Goal: Task Accomplishment & Management: Use online tool/utility

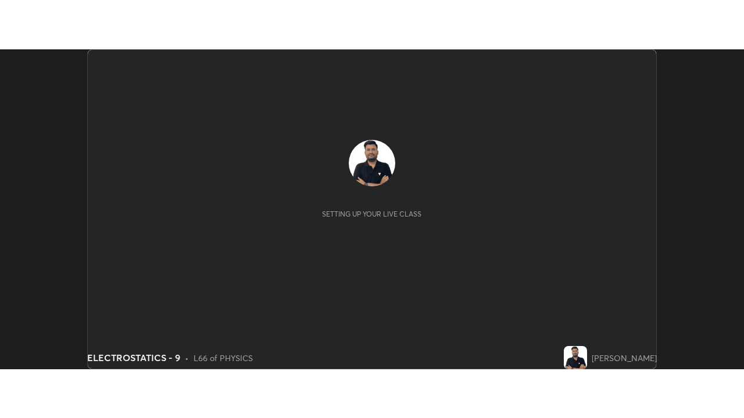
scroll to position [320, 743]
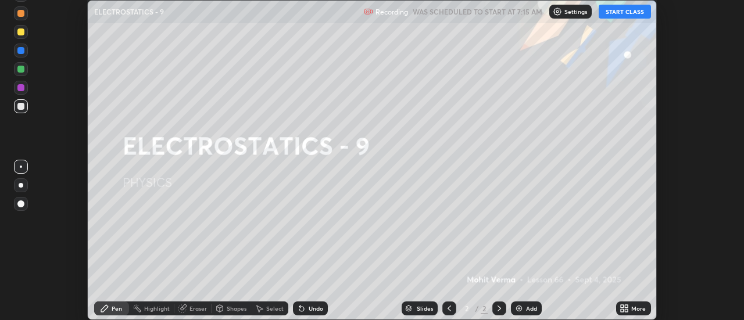
click at [632, 14] on button "START CLASS" at bounding box center [625, 12] width 52 height 14
click at [635, 309] on div "More" at bounding box center [638, 309] width 15 height 6
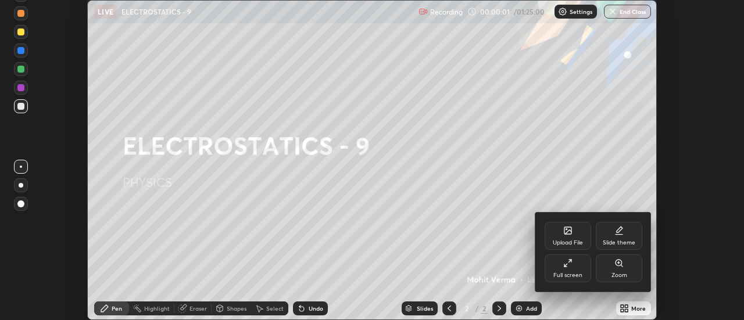
click at [579, 273] on div "Full screen" at bounding box center [567, 276] width 29 height 6
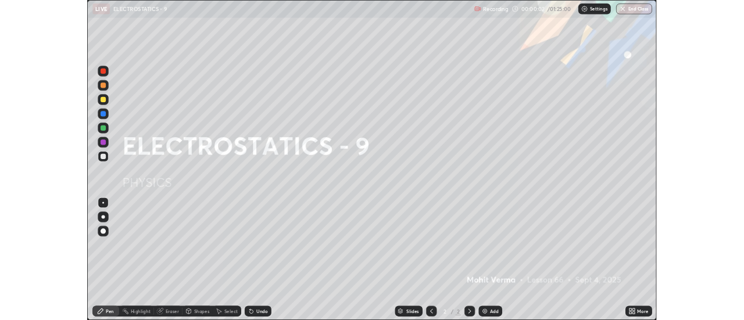
scroll to position [418, 744]
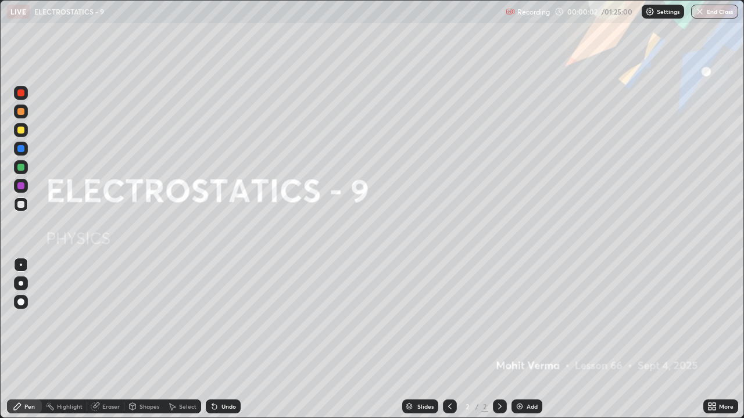
click at [529, 320] on div "Add" at bounding box center [531, 407] width 11 height 6
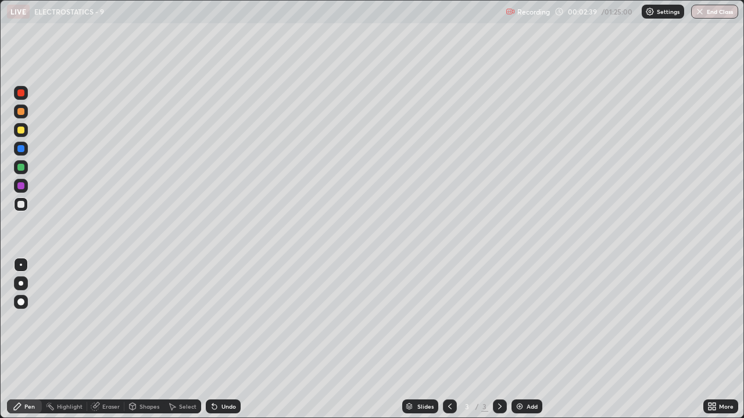
click at [519, 320] on div "Add" at bounding box center [526, 407] width 31 height 14
click at [103, 320] on div "Eraser" at bounding box center [110, 407] width 17 height 6
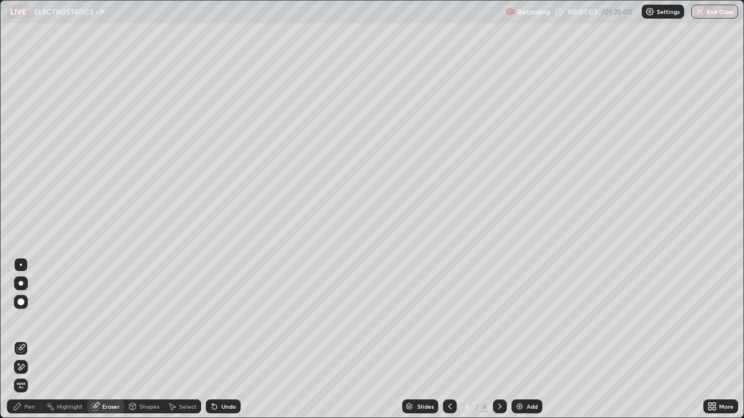
click at [33, 320] on div "Pen" at bounding box center [29, 407] width 10 height 6
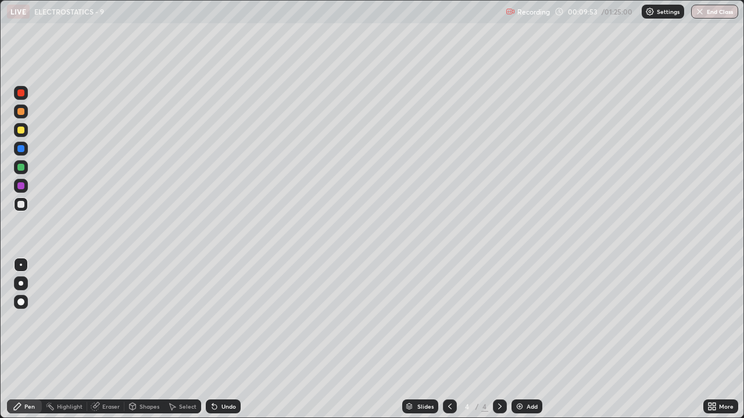
click at [524, 320] on div "Add" at bounding box center [526, 407] width 31 height 14
click at [20, 130] on div at bounding box center [20, 130] width 7 height 7
click at [103, 320] on div "Eraser" at bounding box center [110, 407] width 17 height 6
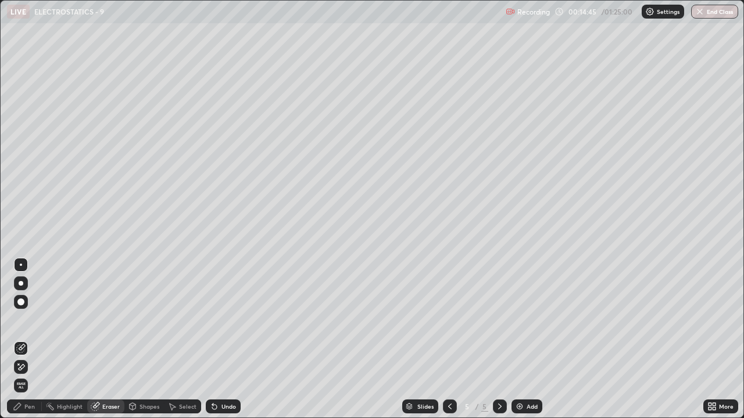
click at [26, 320] on div "Pen" at bounding box center [29, 407] width 10 height 6
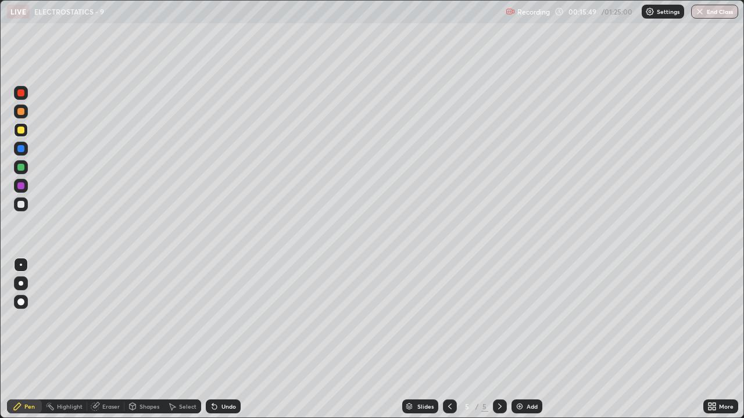
click at [528, 320] on div "Add" at bounding box center [526, 407] width 31 height 14
click at [530, 320] on div "Add" at bounding box center [531, 407] width 11 height 6
click at [107, 320] on div "Eraser" at bounding box center [110, 407] width 17 height 6
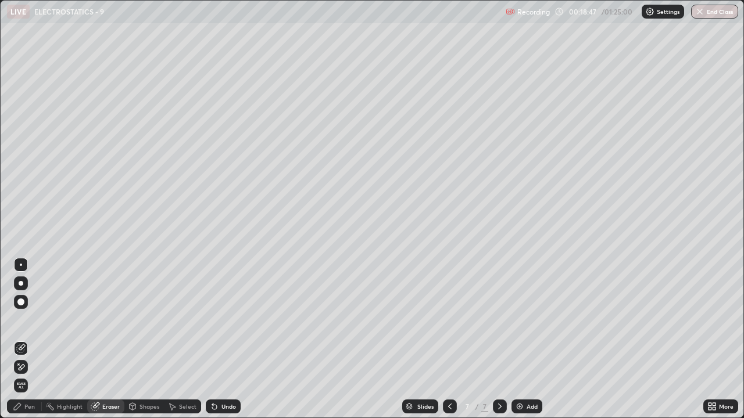
click at [31, 320] on div "Pen" at bounding box center [29, 407] width 10 height 6
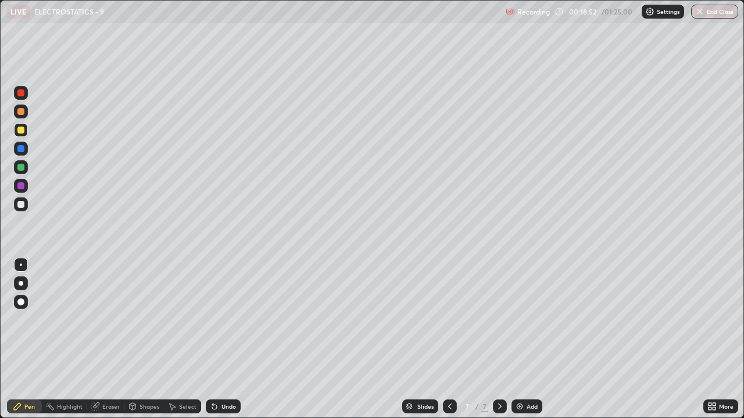
click at [22, 132] on div at bounding box center [20, 130] width 7 height 7
click at [103, 320] on div "Eraser" at bounding box center [110, 407] width 17 height 6
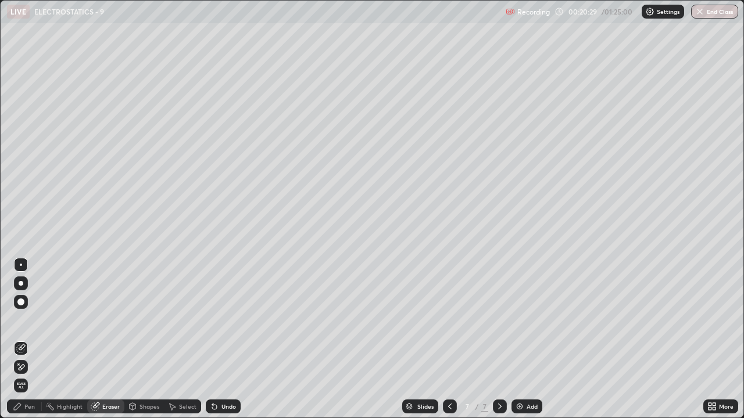
click at [22, 320] on icon at bounding box center [20, 368] width 9 height 10
click at [223, 320] on div "Undo" at bounding box center [228, 407] width 15 height 6
click at [233, 320] on div "Undo" at bounding box center [228, 407] width 15 height 6
click at [224, 320] on div "Undo" at bounding box center [228, 407] width 15 height 6
click at [26, 320] on div "Pen" at bounding box center [24, 407] width 35 height 14
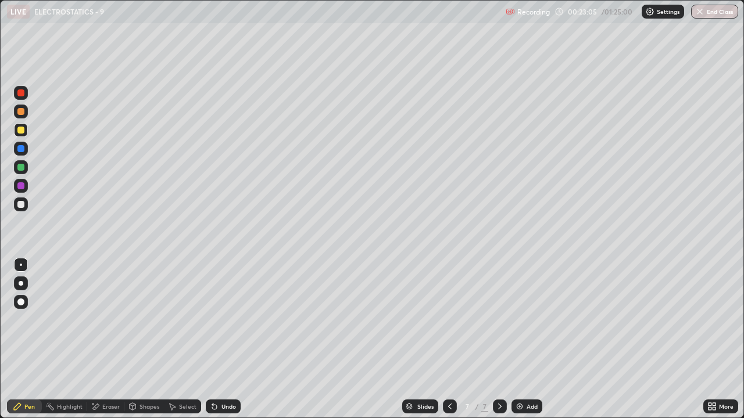
click at [449, 320] on icon at bounding box center [449, 407] width 3 height 6
click at [521, 320] on img at bounding box center [519, 406] width 9 height 9
click at [221, 320] on div "Undo" at bounding box center [228, 407] width 15 height 6
click at [24, 203] on div at bounding box center [20, 204] width 7 height 7
click at [21, 205] on div at bounding box center [20, 204] width 7 height 7
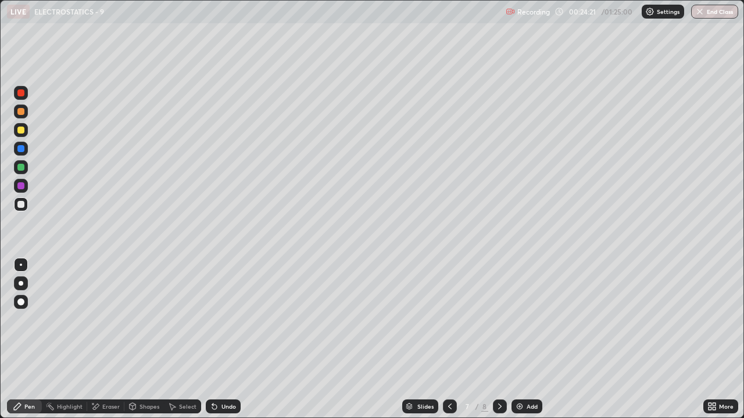
click at [218, 320] on div "Undo" at bounding box center [223, 407] width 35 height 14
click at [217, 320] on icon at bounding box center [214, 406] width 9 height 9
click at [218, 320] on div "Undo" at bounding box center [223, 407] width 35 height 14
click at [217, 320] on icon at bounding box center [214, 406] width 9 height 9
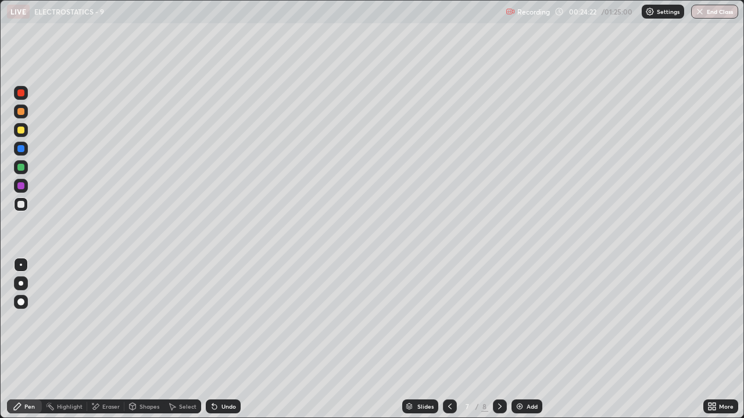
click at [217, 320] on icon at bounding box center [214, 406] width 9 height 9
click at [216, 320] on icon at bounding box center [214, 406] width 9 height 9
click at [213, 320] on icon at bounding box center [214, 407] width 5 height 5
click at [23, 130] on div at bounding box center [20, 130] width 7 height 7
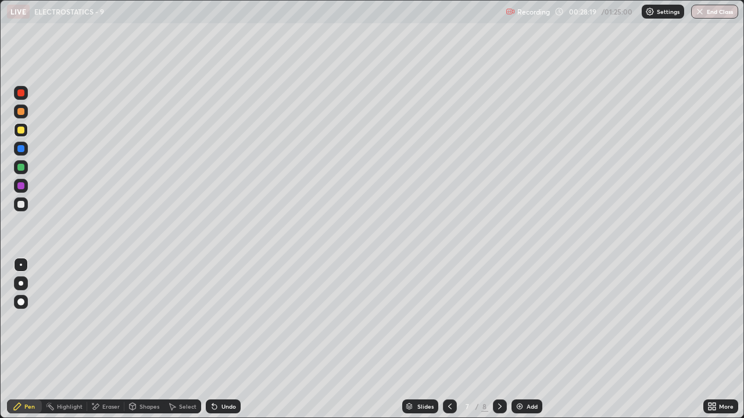
click at [499, 320] on icon at bounding box center [499, 406] width 9 height 9
click at [450, 320] on icon at bounding box center [449, 406] width 9 height 9
click at [449, 320] on icon at bounding box center [449, 406] width 9 height 9
click at [499, 320] on icon at bounding box center [499, 406] width 9 height 9
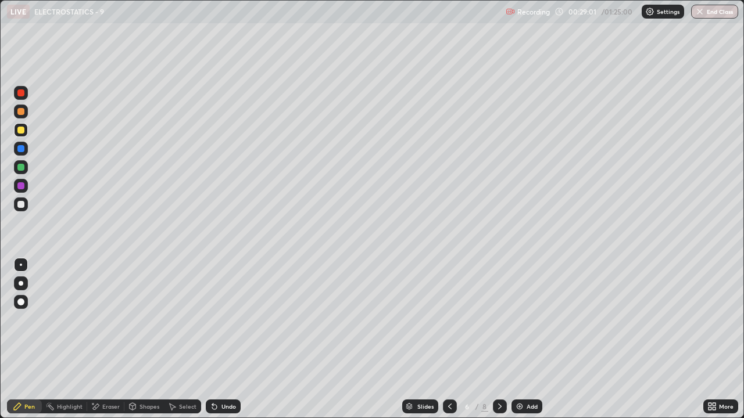
click at [112, 320] on div "Eraser" at bounding box center [110, 407] width 17 height 6
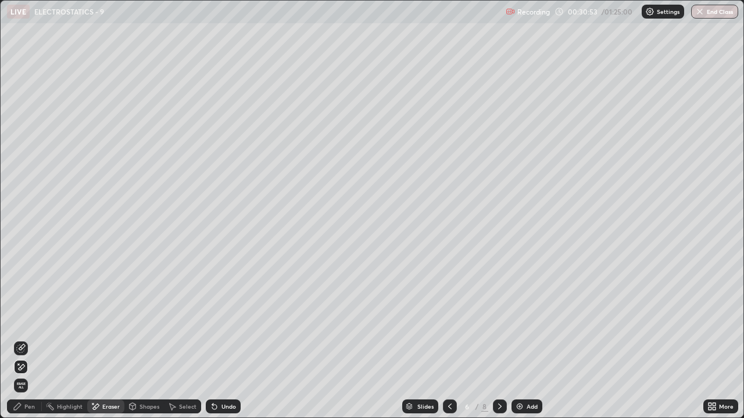
click at [575, 320] on div "Slides 6 / 8 Add" at bounding box center [472, 406] width 463 height 23
click at [31, 320] on div "Pen" at bounding box center [29, 407] width 10 height 6
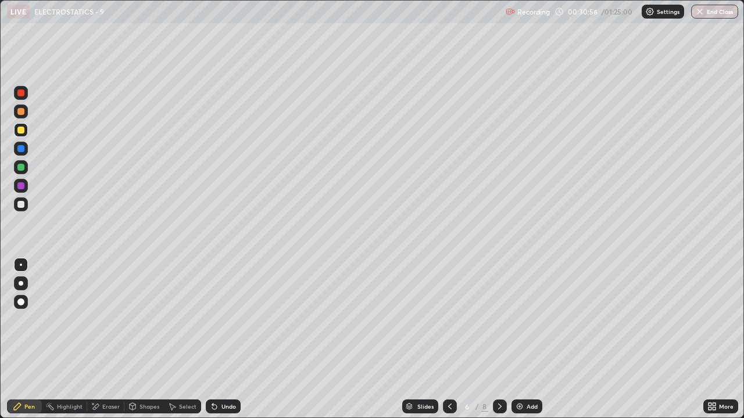
click at [21, 207] on div at bounding box center [20, 204] width 7 height 7
click at [499, 320] on icon at bounding box center [499, 406] width 9 height 9
click at [500, 320] on icon at bounding box center [499, 406] width 9 height 9
click at [526, 320] on div "Add" at bounding box center [531, 407] width 11 height 6
click at [536, 320] on div "Add" at bounding box center [526, 407] width 31 height 14
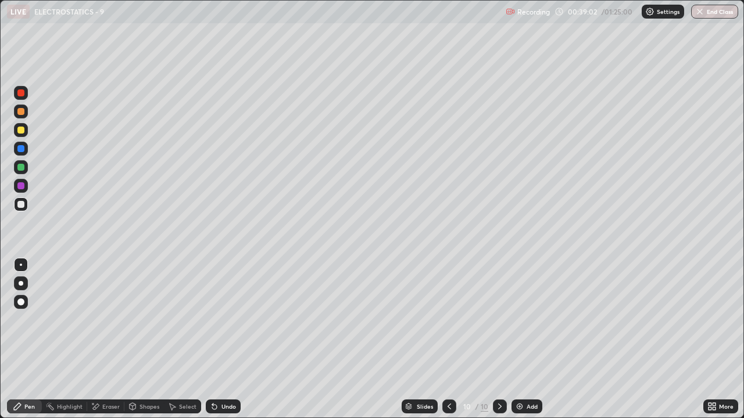
click at [448, 320] on icon at bounding box center [449, 406] width 9 height 9
click at [93, 320] on icon at bounding box center [96, 407] width 6 height 6
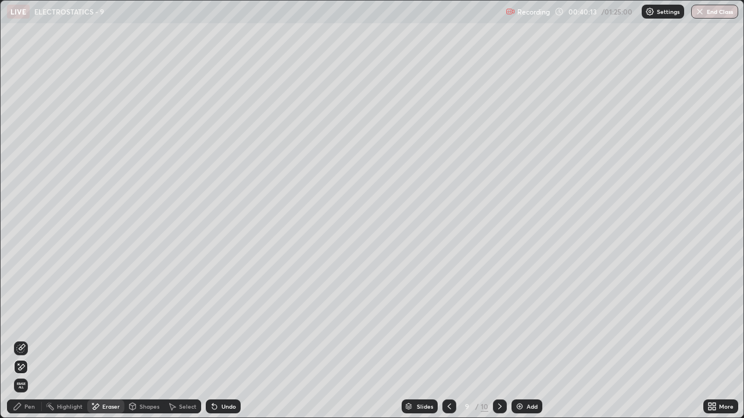
click at [19, 320] on span "Erase all" at bounding box center [21, 385] width 13 height 7
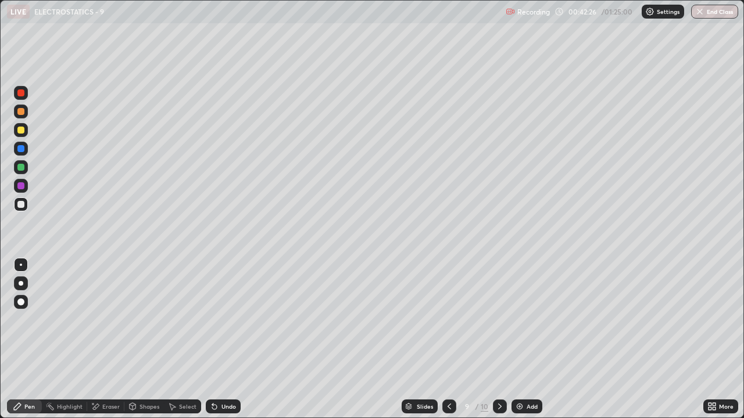
click at [447, 320] on icon at bounding box center [449, 406] width 9 height 9
click at [499, 320] on icon at bounding box center [499, 406] width 9 height 9
click at [223, 320] on div "Undo" at bounding box center [223, 407] width 35 height 14
click at [499, 320] on icon at bounding box center [499, 406] width 9 height 9
click at [0, 310] on div "Setting up your live class" at bounding box center [372, 209] width 744 height 418
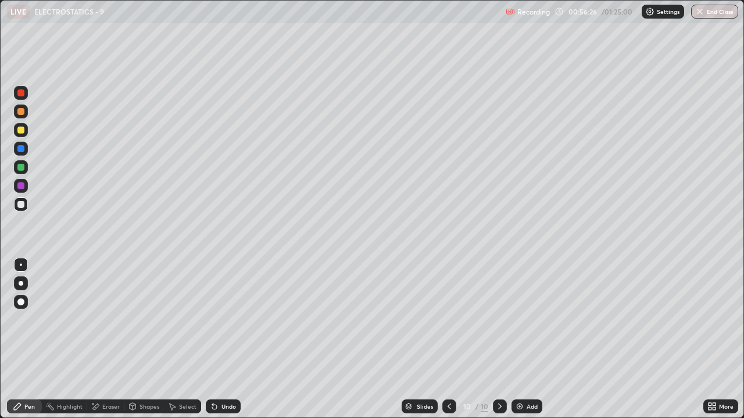
click at [222, 320] on div "Undo" at bounding box center [228, 407] width 15 height 6
click at [117, 320] on div "Eraser" at bounding box center [105, 407] width 37 height 14
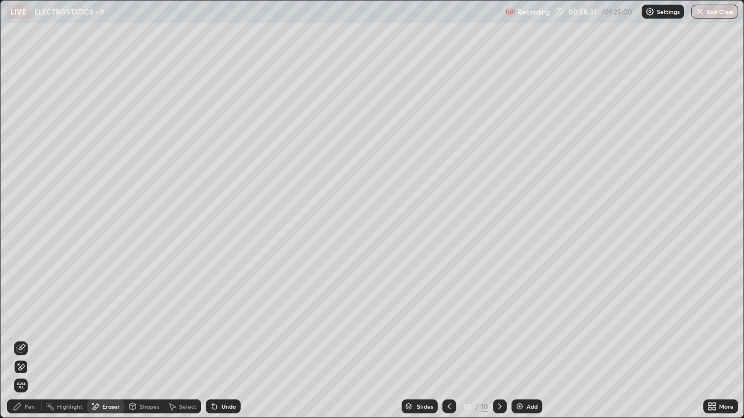
click at [24, 320] on icon at bounding box center [20, 348] width 9 height 9
click at [30, 320] on div "Pen" at bounding box center [24, 407] width 35 height 14
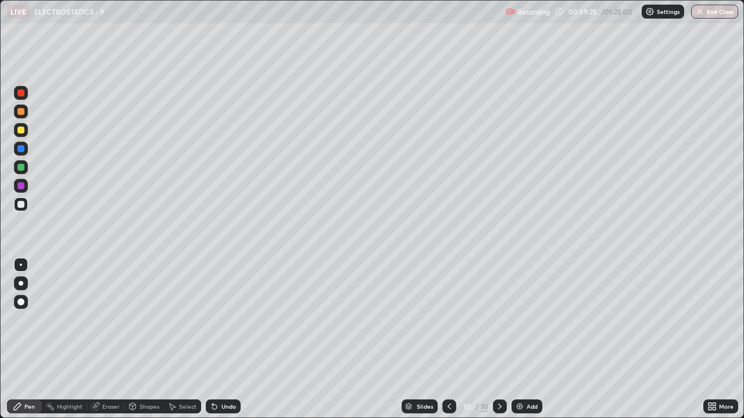
click at [16, 132] on div at bounding box center [21, 130] width 14 height 14
click at [532, 320] on div "Add" at bounding box center [526, 407] width 31 height 14
click at [24, 206] on div at bounding box center [20, 204] width 7 height 7
click at [528, 320] on div "Add" at bounding box center [526, 407] width 31 height 14
click at [523, 320] on div "Add" at bounding box center [526, 407] width 31 height 14
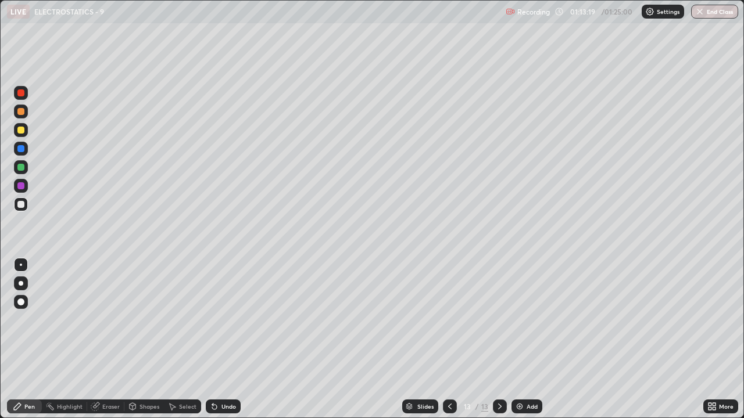
click at [95, 320] on icon at bounding box center [95, 406] width 9 height 9
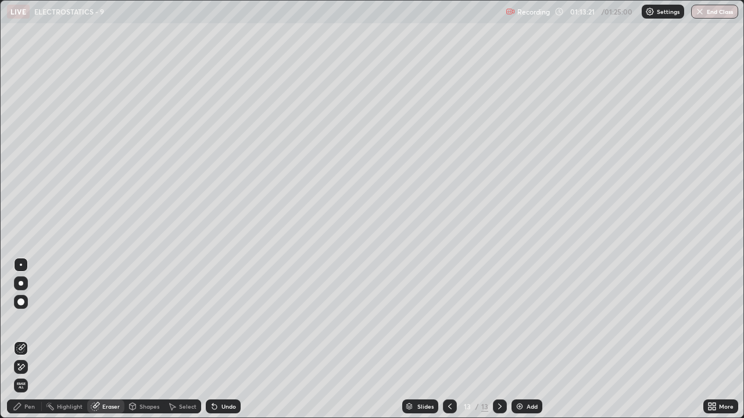
click at [20, 320] on span "Erase all" at bounding box center [21, 385] width 13 height 7
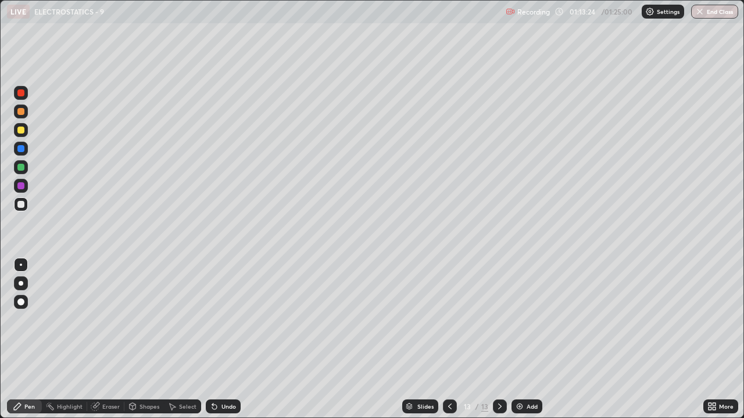
click at [221, 320] on div "Undo" at bounding box center [228, 407] width 15 height 6
click at [225, 320] on div "Undo" at bounding box center [228, 407] width 15 height 6
click at [221, 320] on div "Undo" at bounding box center [228, 407] width 15 height 6
click at [219, 320] on div "Undo" at bounding box center [223, 407] width 35 height 14
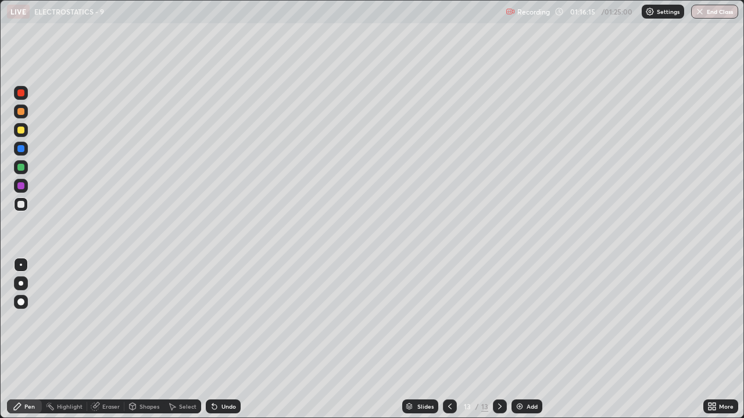
click at [217, 320] on icon at bounding box center [214, 406] width 9 height 9
click at [216, 320] on div "Undo" at bounding box center [223, 407] width 35 height 14
click at [213, 320] on icon at bounding box center [214, 407] width 5 height 5
click at [81, 320] on div "Highlight" at bounding box center [64, 407] width 45 height 14
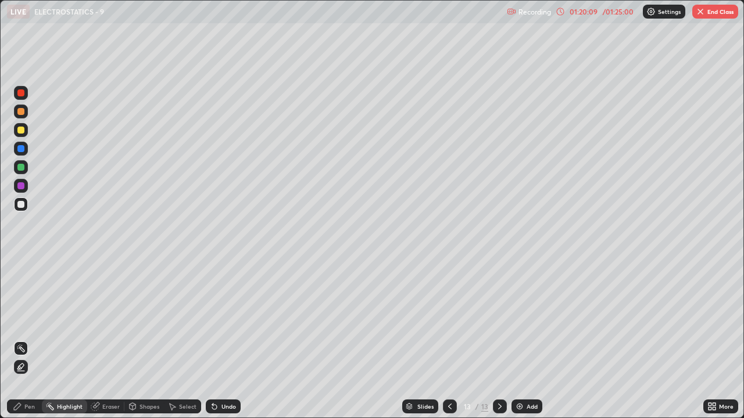
click at [31, 320] on div "Pen" at bounding box center [24, 407] width 35 height 14
click at [227, 320] on div "Undo" at bounding box center [228, 407] width 15 height 6
click at [229, 320] on div "Undo" at bounding box center [228, 407] width 15 height 6
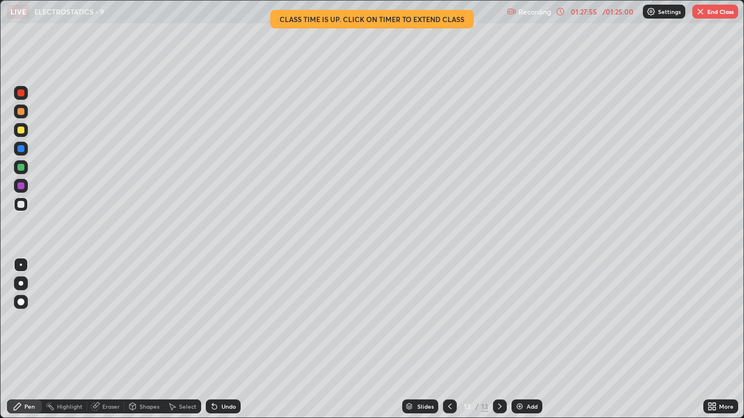
click at [715, 11] on button "End Class" at bounding box center [715, 12] width 46 height 14
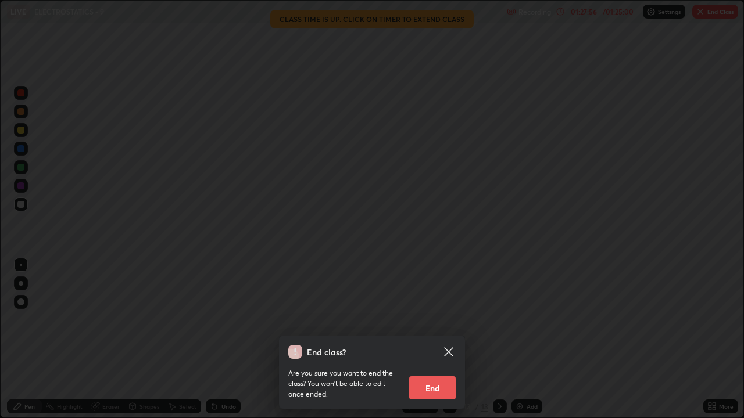
click at [447, 320] on button "End" at bounding box center [432, 388] width 46 height 23
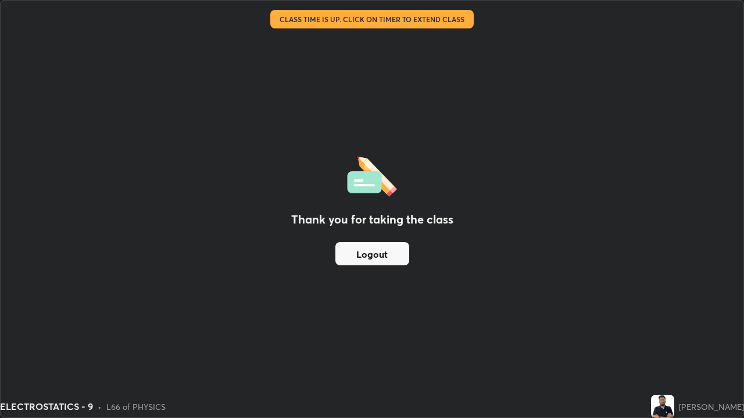
click at [398, 253] on button "Logout" at bounding box center [372, 253] width 74 height 23
click at [393, 257] on button "Logout" at bounding box center [372, 253] width 74 height 23
click at [394, 257] on button "Logout" at bounding box center [372, 253] width 74 height 23
click at [395, 256] on button "Logout" at bounding box center [372, 253] width 74 height 23
click at [396, 255] on button "Logout" at bounding box center [372, 253] width 74 height 23
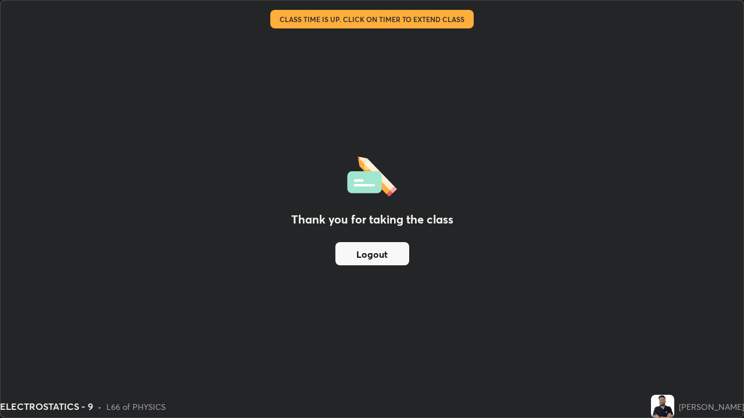
click at [395, 255] on button "Logout" at bounding box center [372, 253] width 74 height 23
click at [393, 256] on button "Logout" at bounding box center [372, 253] width 74 height 23
click at [393, 258] on button "Logout" at bounding box center [372, 253] width 74 height 23
click at [383, 254] on button "Logout" at bounding box center [372, 253] width 74 height 23
click at [384, 256] on button "Logout" at bounding box center [372, 253] width 74 height 23
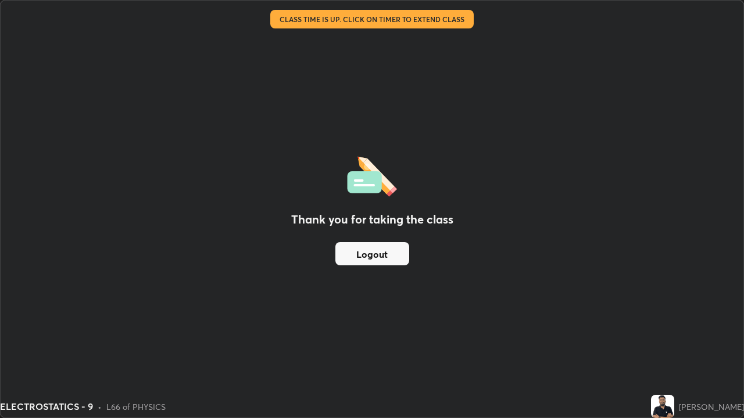
click at [384, 259] on button "Logout" at bounding box center [372, 253] width 74 height 23
click at [386, 256] on button "Logout" at bounding box center [372, 253] width 74 height 23
click at [388, 255] on button "Logout" at bounding box center [372, 253] width 74 height 23
click at [390, 254] on button "Logout" at bounding box center [372, 253] width 74 height 23
click at [391, 254] on button "Logout" at bounding box center [372, 253] width 74 height 23
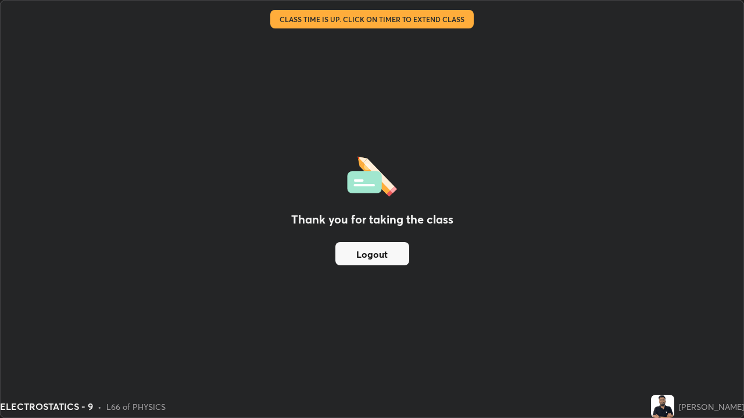
click at [390, 254] on button "Logout" at bounding box center [372, 253] width 74 height 23
click at [391, 254] on button "Logout" at bounding box center [372, 253] width 74 height 23
click at [390, 255] on button "Logout" at bounding box center [372, 253] width 74 height 23
click at [391, 255] on button "Logout" at bounding box center [372, 253] width 74 height 23
click at [393, 255] on button "Logout" at bounding box center [372, 253] width 74 height 23
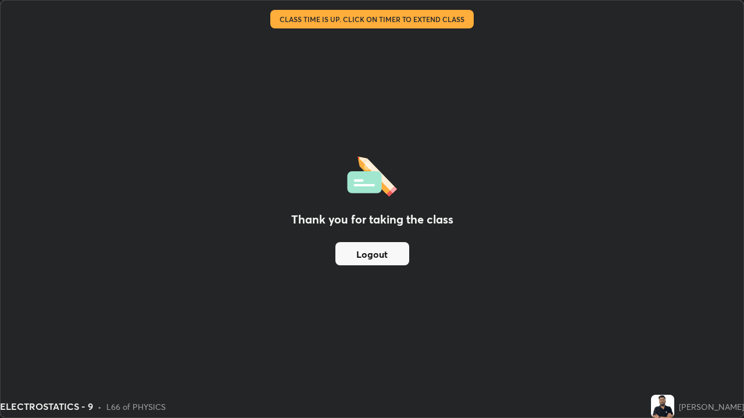
click at [393, 255] on button "Logout" at bounding box center [372, 253] width 74 height 23
click at [394, 255] on button "Logout" at bounding box center [372, 253] width 74 height 23
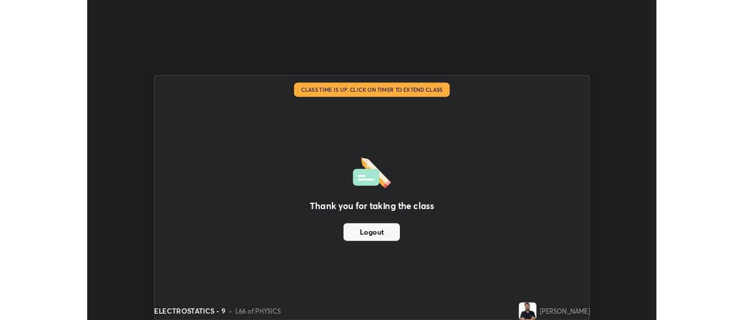
scroll to position [57789, 57366]
